Goal: Information Seeking & Learning: Learn about a topic

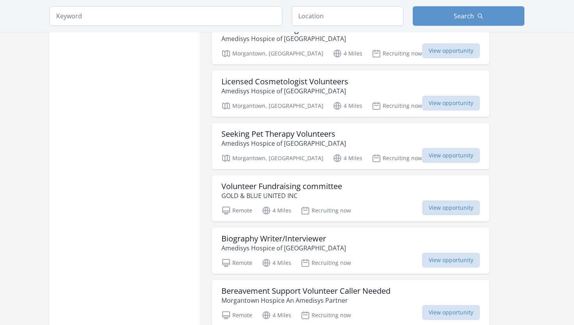
scroll to position [831, 0]
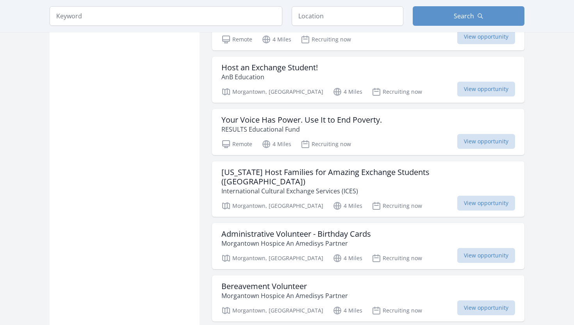
scroll to position [1786, 0]
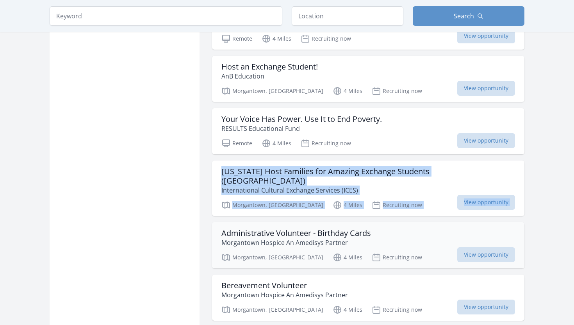
drag, startPoint x: 211, startPoint y: 167, endPoint x: 384, endPoint y: 213, distance: 179.4
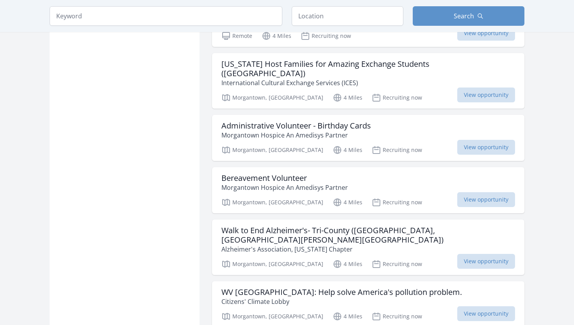
scroll to position [1894, 0]
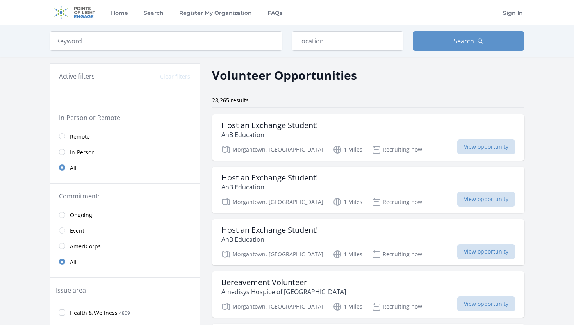
click at [87, 133] on span "Remote" at bounding box center [80, 137] width 20 height 8
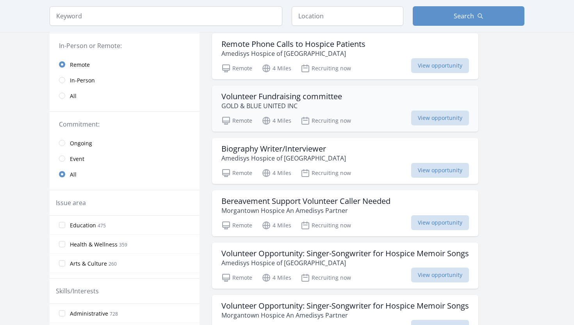
scroll to position [95, 0]
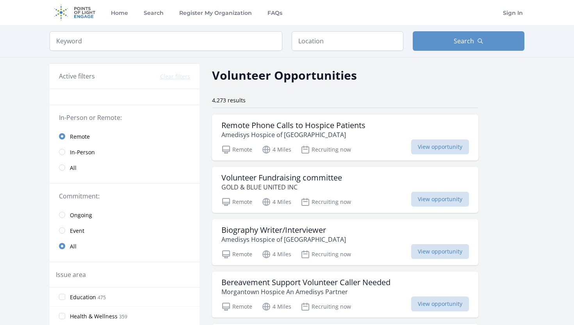
scroll to position [1009, 0]
